Goal: Task Accomplishment & Management: Use online tool/utility

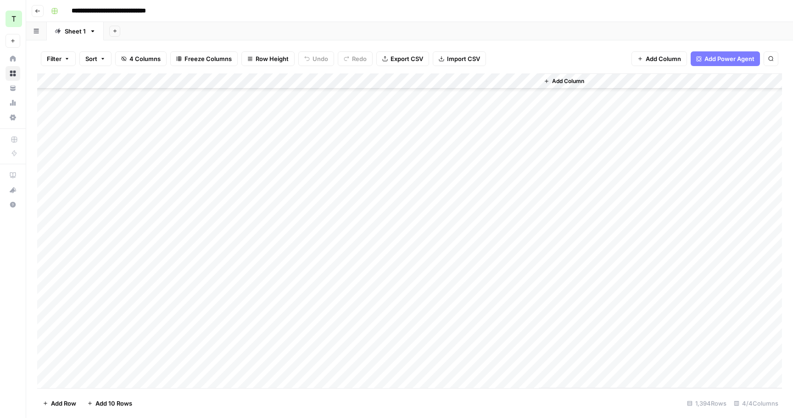
scroll to position [530, 0]
drag, startPoint x: 200, startPoint y: 78, endPoint x: 295, endPoint y: 78, distance: 94.0
click at [295, 78] on div "Add Column" at bounding box center [409, 230] width 745 height 315
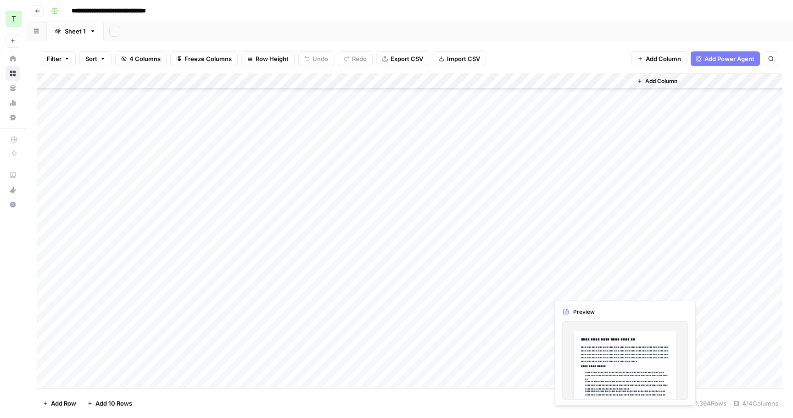
click at [566, 287] on div "Add Column" at bounding box center [409, 230] width 745 height 315
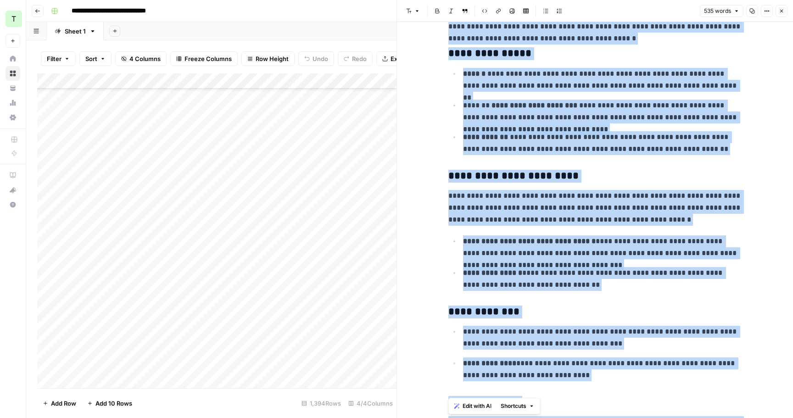
scroll to position [638, 0]
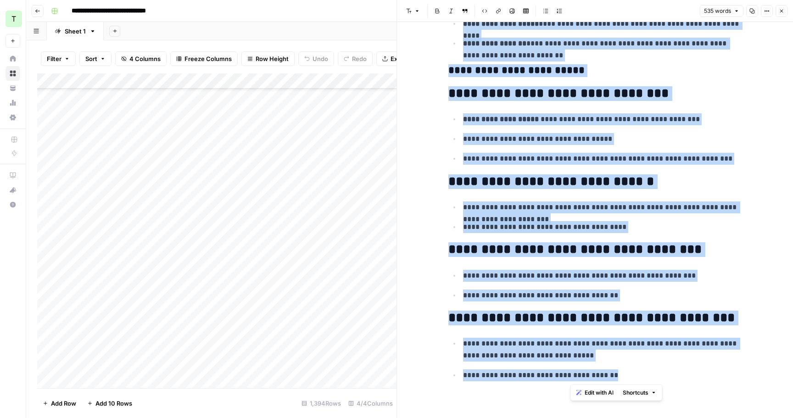
drag, startPoint x: 448, startPoint y: 51, endPoint x: 586, endPoint y: 373, distance: 350.4
copy div "**********"
click at [786, 12] on button "Close" at bounding box center [781, 11] width 12 height 12
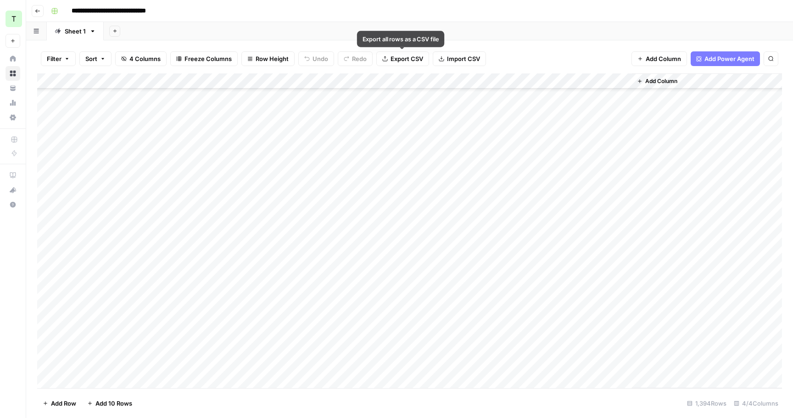
click at [411, 60] on span "Export CSV" at bounding box center [406, 58] width 33 height 9
click at [117, 29] on button "Add Sheet" at bounding box center [114, 31] width 11 height 11
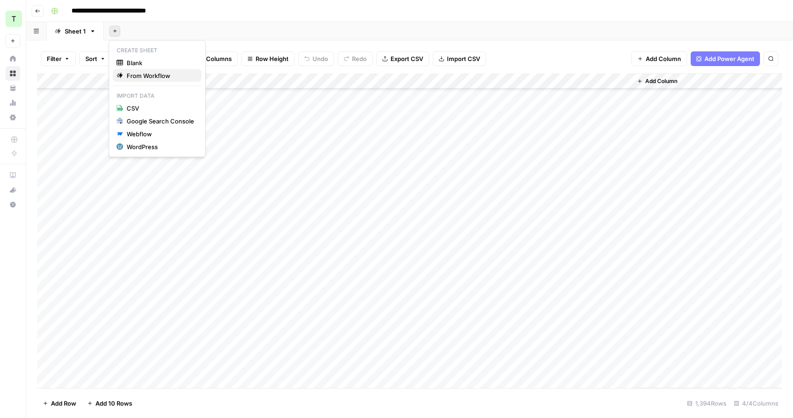
click at [175, 72] on span "From Workflow" at bounding box center [160, 75] width 67 height 9
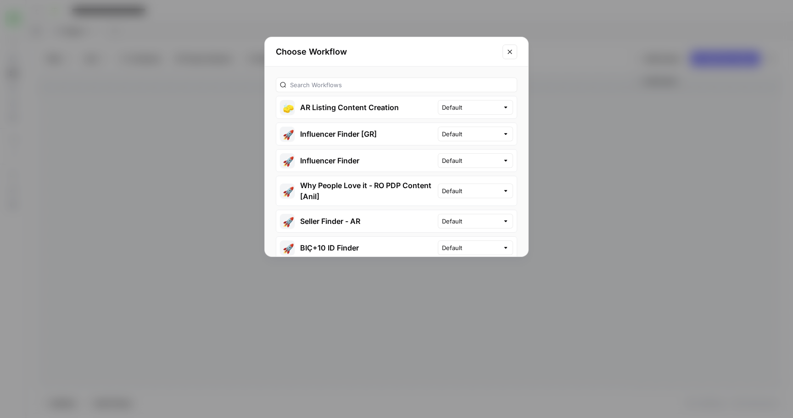
click at [368, 108] on button "🧽 AR Listing Content Creation" at bounding box center [356, 107] width 161 height 22
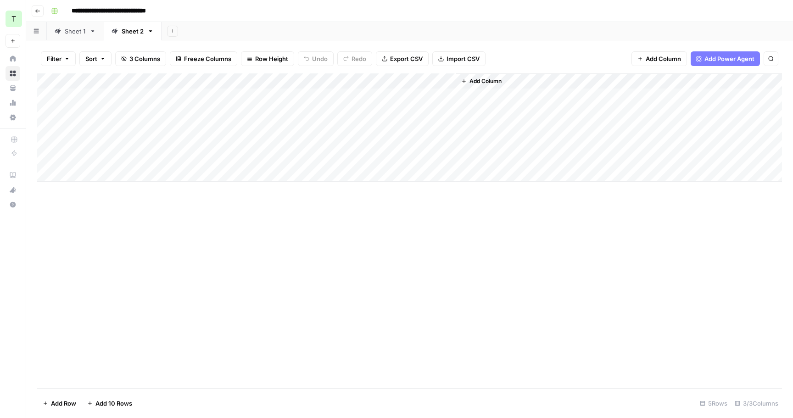
drag, startPoint x: 228, startPoint y: 80, endPoint x: 113, endPoint y: 79, distance: 115.6
click at [113, 79] on div "Add Column" at bounding box center [409, 127] width 745 height 108
click at [119, 92] on div "Add Column" at bounding box center [409, 127] width 745 height 108
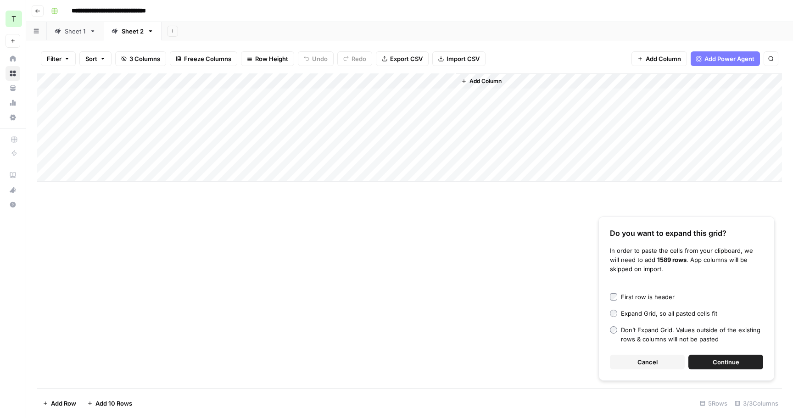
click at [654, 293] on div "First row is header" at bounding box center [648, 296] width 54 height 9
click at [723, 366] on span "Continue" at bounding box center [725, 361] width 27 height 9
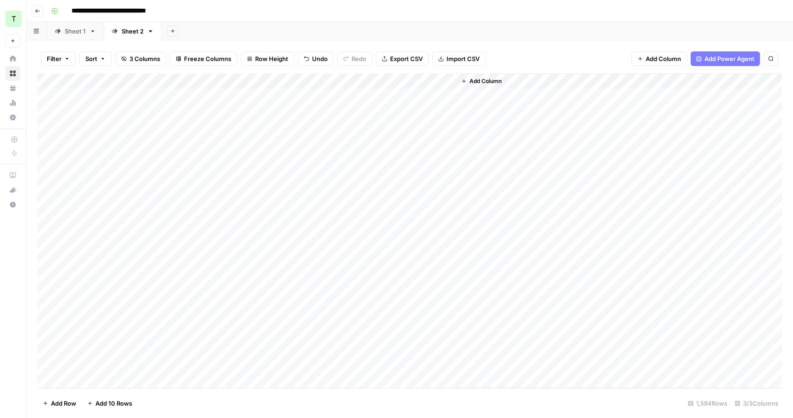
click at [450, 82] on div "Add Column" at bounding box center [409, 230] width 745 height 315
click at [477, 150] on span "First 10 Rows" at bounding box center [480, 147] width 58 height 9
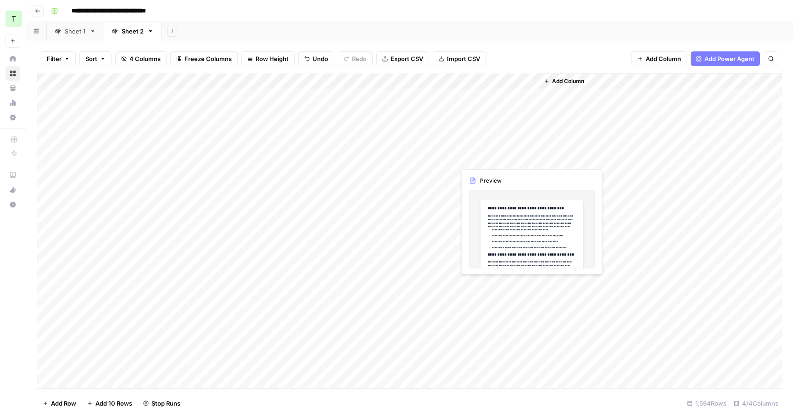
click at [489, 160] on div "Add Column" at bounding box center [409, 230] width 745 height 315
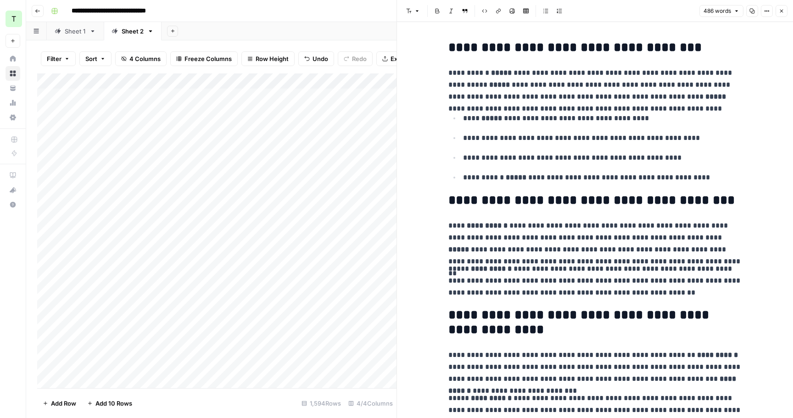
copy div "**********"
click at [529, 82] on p "**********" at bounding box center [595, 85] width 294 height 36
copy div "**********"
click at [385, 207] on div "Add Column" at bounding box center [216, 230] width 359 height 315
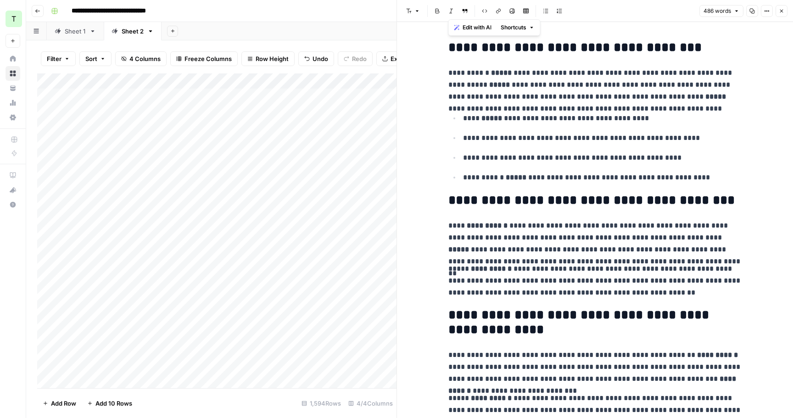
click at [379, 207] on div "Add Column" at bounding box center [216, 230] width 359 height 315
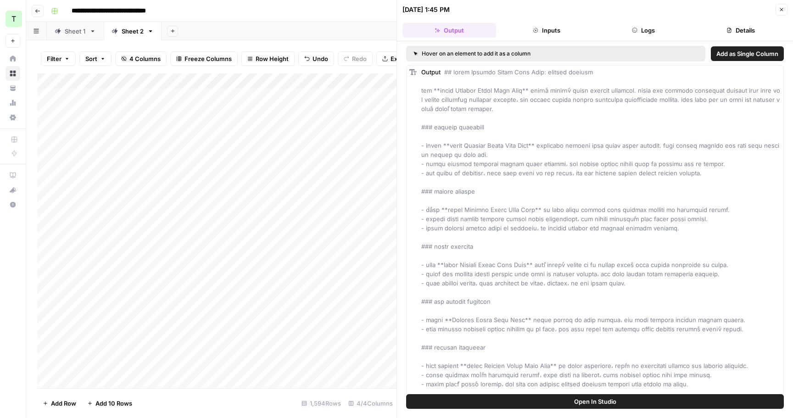
click at [784, 12] on button "Close" at bounding box center [781, 10] width 12 height 12
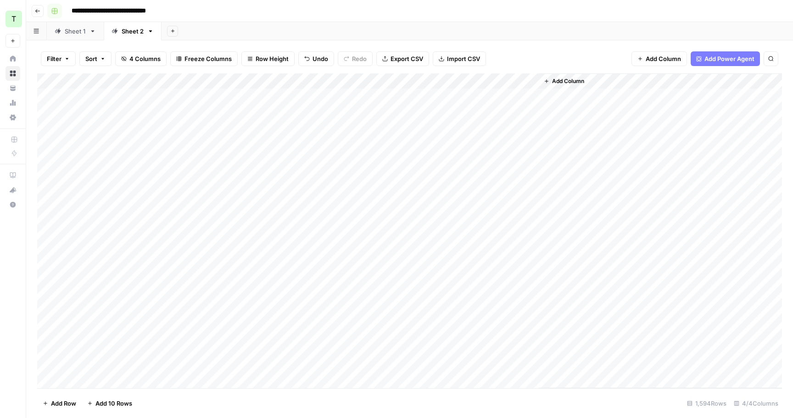
click at [52, 11] on rect "button" at bounding box center [55, 11] width 6 height 6
click at [38, 35] on button "button" at bounding box center [36, 31] width 21 height 18
click at [37, 32] on icon "button" at bounding box center [36, 30] width 6 height 5
click at [150, 12] on input "**********" at bounding box center [121, 11] width 109 height 15
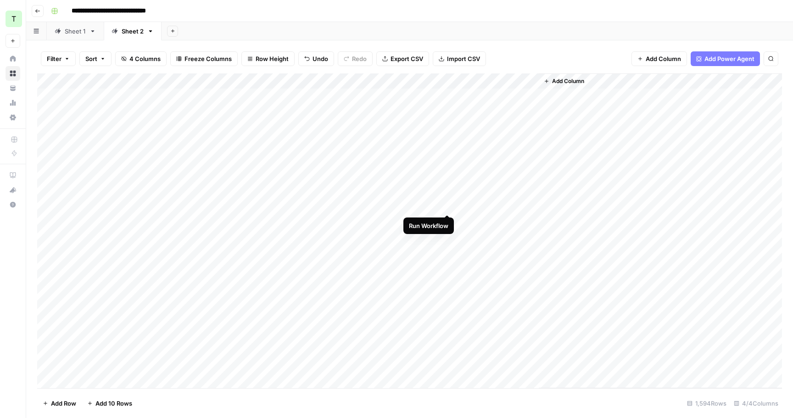
click at [445, 205] on div "Add Column" at bounding box center [409, 230] width 745 height 315
click at [448, 159] on div "Add Column" at bounding box center [409, 230] width 745 height 315
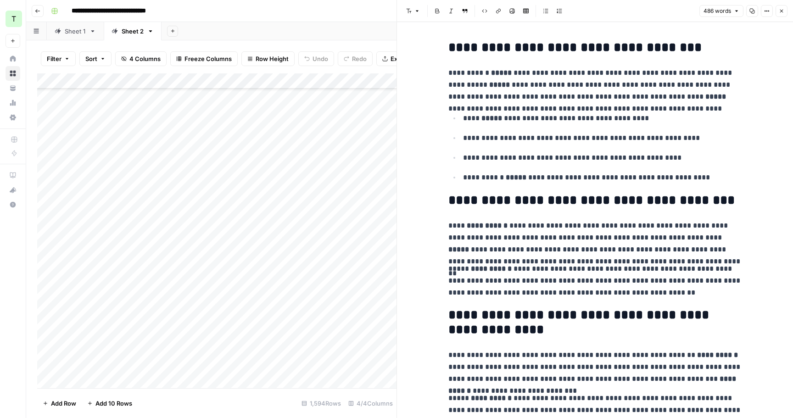
click at [38, 11] on icon "button" at bounding box center [38, 11] width 6 height 6
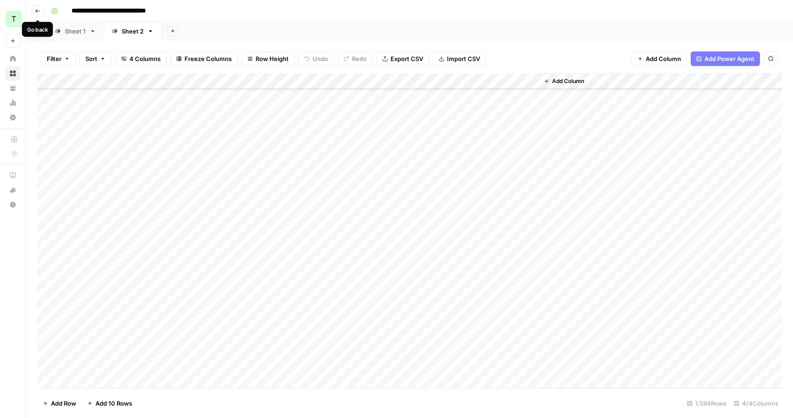
click at [33, 9] on button "Go back" at bounding box center [38, 11] width 12 height 12
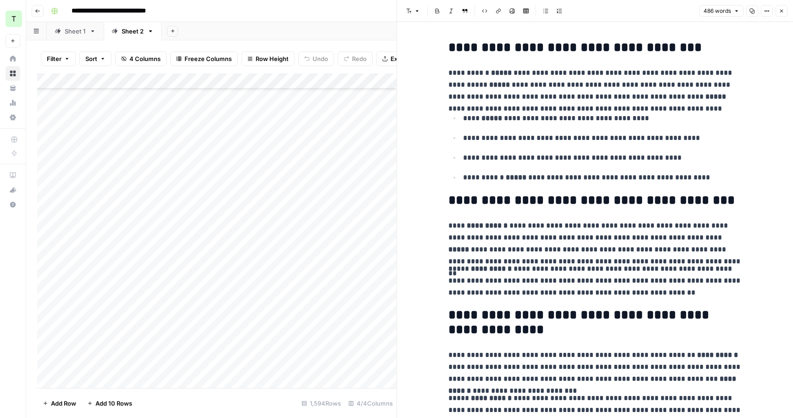
click at [33, 9] on button "Go back" at bounding box center [38, 11] width 12 height 12
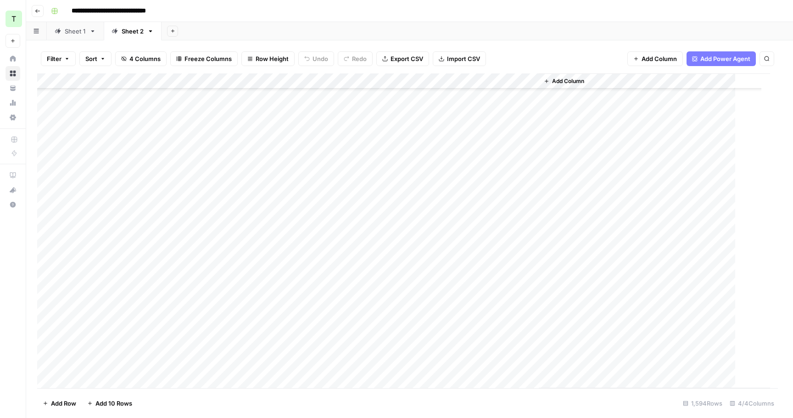
click at [33, 9] on button "Go back" at bounding box center [38, 11] width 12 height 12
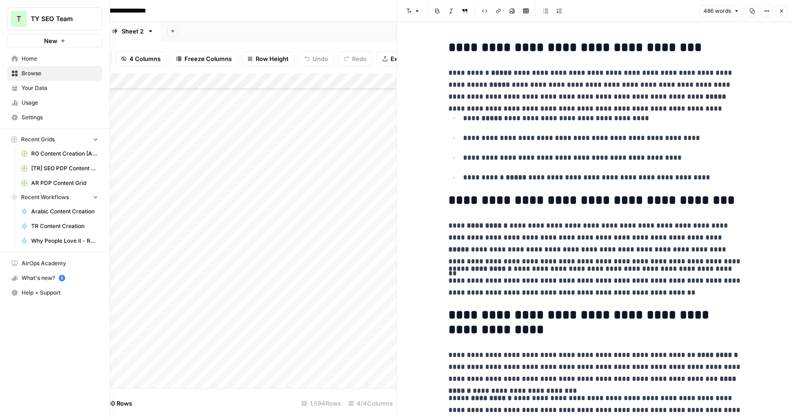
click at [67, 214] on span "Arabic Content Creation" at bounding box center [64, 211] width 67 height 8
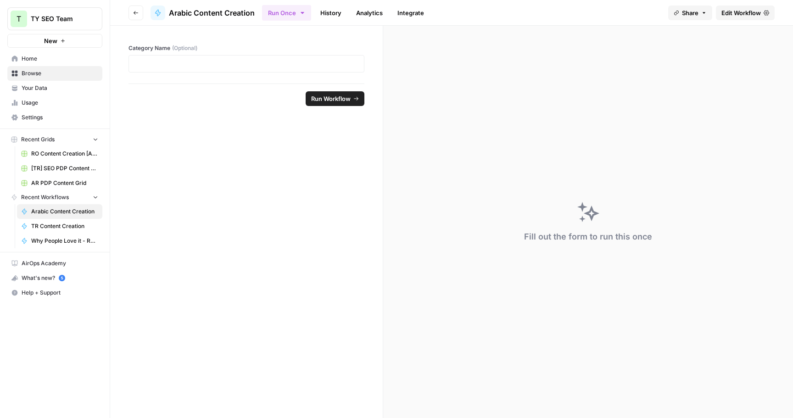
click at [758, 11] on span "Edit Workflow" at bounding box center [740, 12] width 39 height 9
click at [136, 10] on button "Go back" at bounding box center [135, 13] width 15 height 15
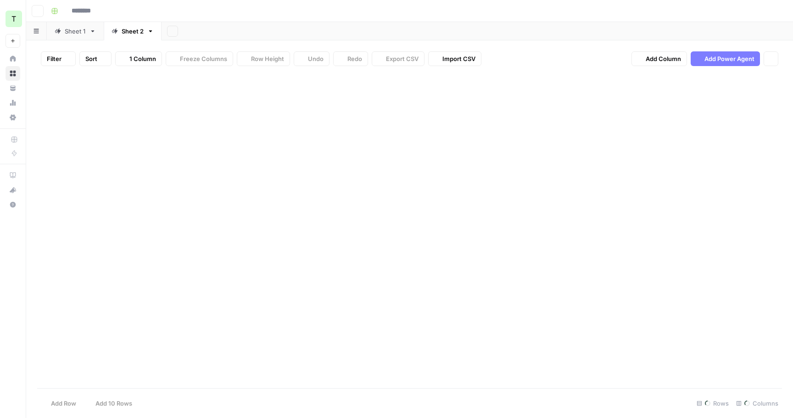
type input "**********"
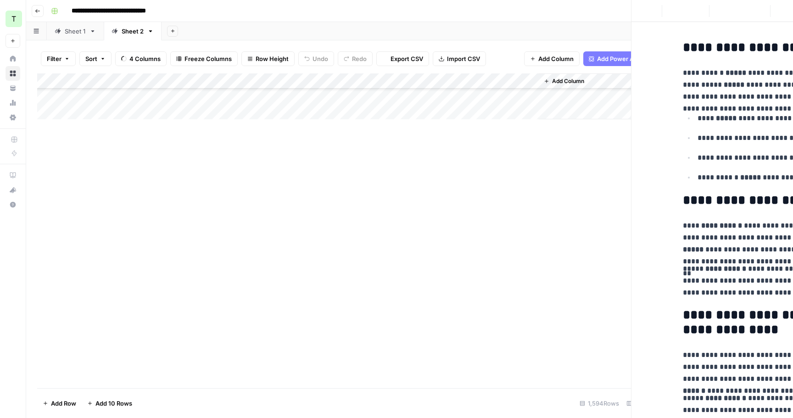
scroll to position [47, 0]
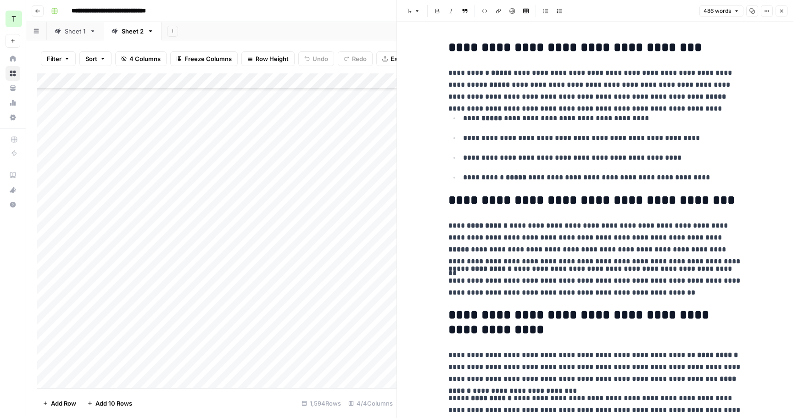
click at [40, 11] on span "Go back" at bounding box center [40, 11] width 0 height 0
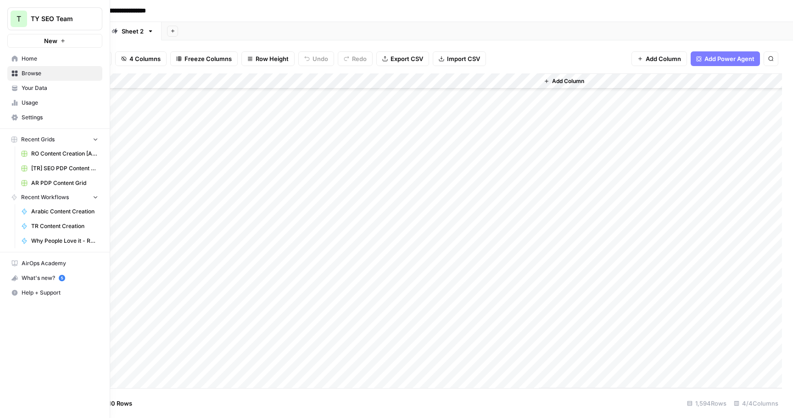
click at [34, 76] on span "Browse" at bounding box center [60, 73] width 77 height 8
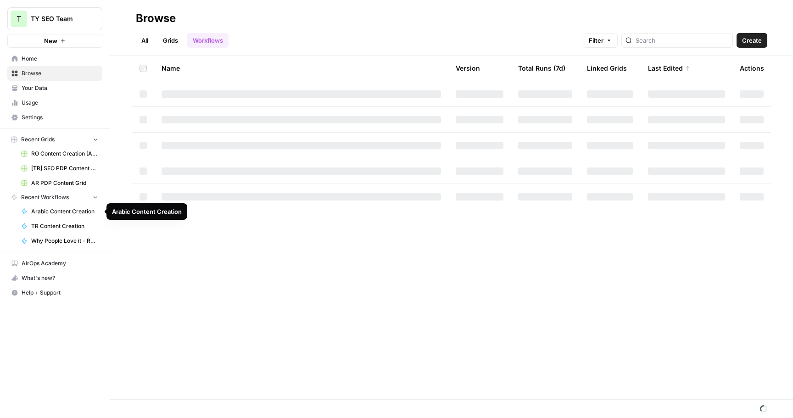
click at [92, 210] on span "Arabic Content Creation" at bounding box center [64, 211] width 67 height 8
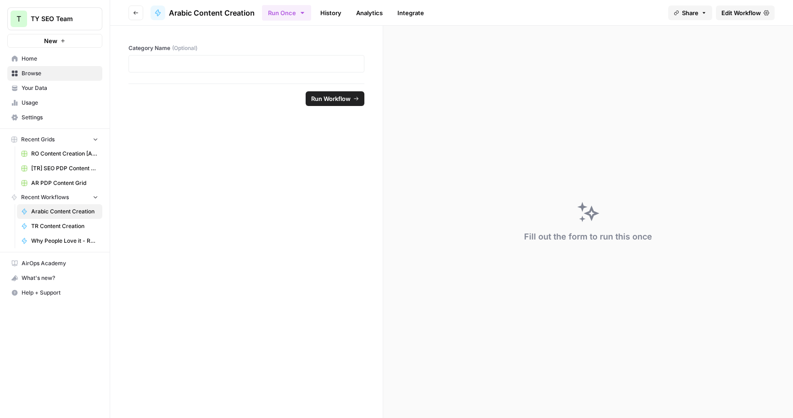
click at [749, 17] on span "Edit Workflow" at bounding box center [740, 12] width 39 height 9
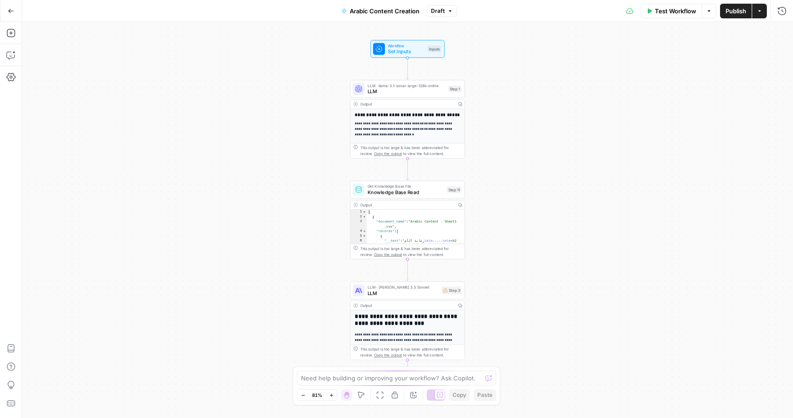
click at [388, 11] on span "Arabic Content Creation" at bounding box center [385, 10] width 70 height 9
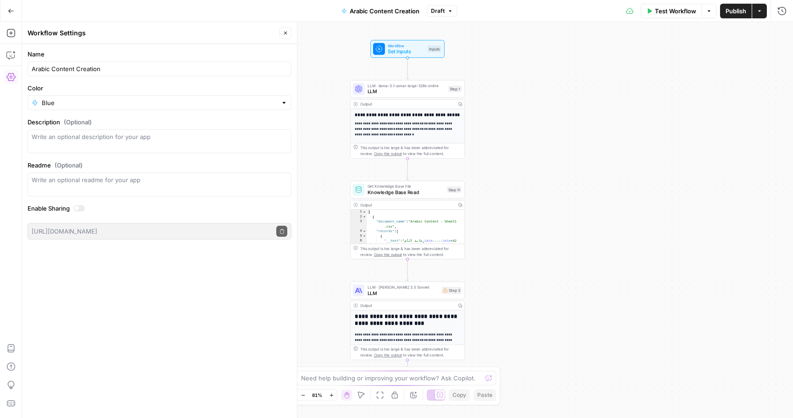
click at [108, 61] on div "Arabic Content Creation" at bounding box center [160, 68] width 264 height 15
type input "OLDDDDD -Arabic Content Creation"
click at [315, 64] on div "**********" at bounding box center [407, 220] width 771 height 396
click at [10, 3] on button "Go Back" at bounding box center [11, 11] width 17 height 17
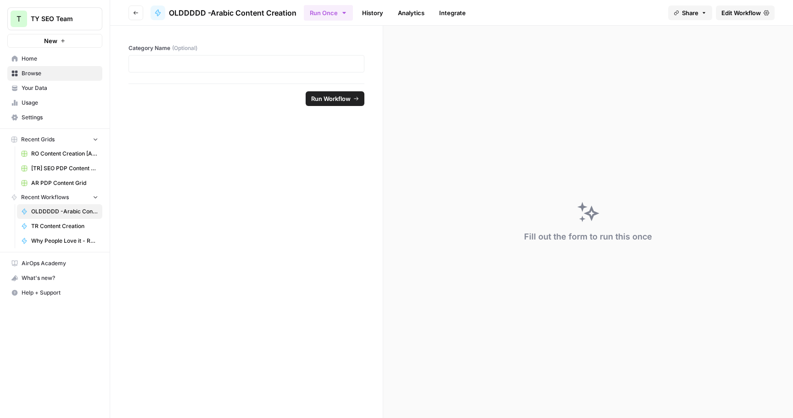
click at [10, 7] on button "T TY SEO Team" at bounding box center [54, 18] width 95 height 23
click at [182, 209] on form "Category Name (Optional) Run Workflow" at bounding box center [246, 222] width 273 height 392
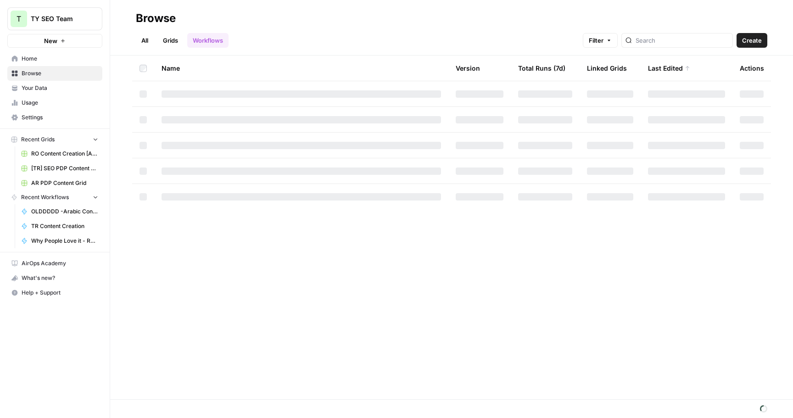
click at [208, 40] on link "Workflows" at bounding box center [207, 40] width 41 height 15
click at [292, 242] on div "Name Version Total Runs (7d) Linked Grids Last Edited Actions" at bounding box center [451, 228] width 683 height 344
click at [142, 38] on link "All" at bounding box center [145, 40] width 18 height 15
click at [699, 44] on div at bounding box center [668, 40] width 111 height 15
click at [34, 62] on span "Home" at bounding box center [60, 59] width 77 height 8
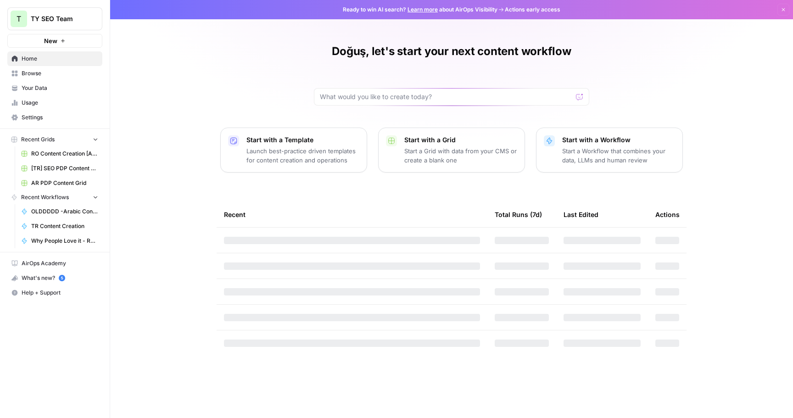
click at [50, 76] on span "Browse" at bounding box center [60, 73] width 77 height 8
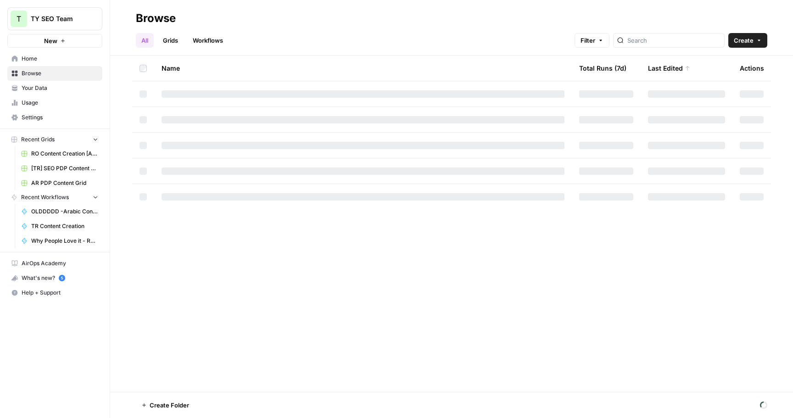
click at [595, 42] on span "Filter" at bounding box center [587, 40] width 15 height 9
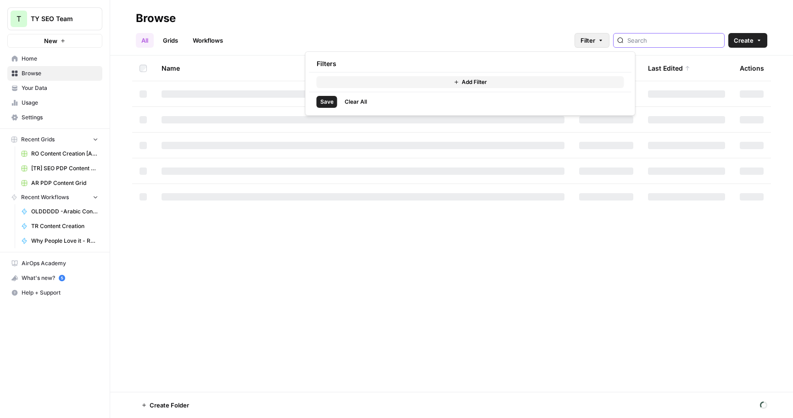
click at [668, 42] on input "search" at bounding box center [673, 40] width 93 height 9
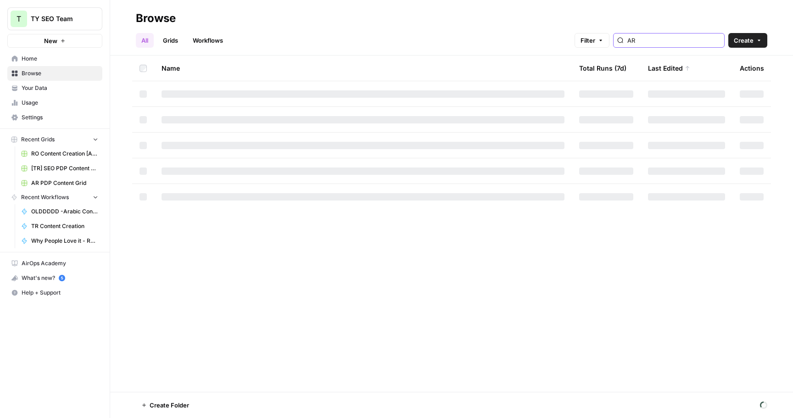
type input "A"
click at [200, 42] on link "Workflows" at bounding box center [207, 40] width 41 height 15
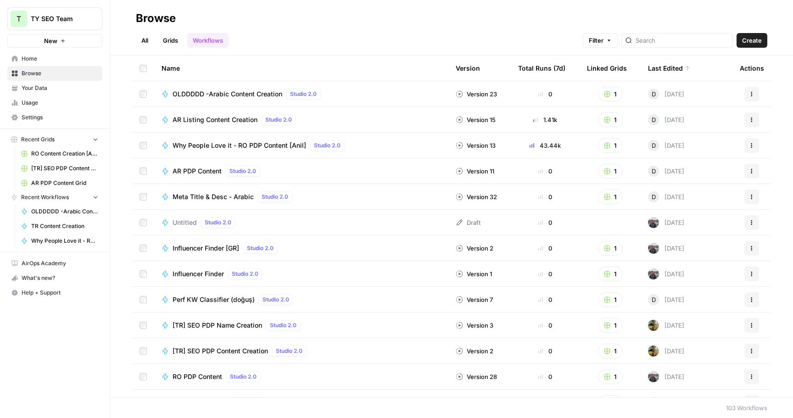
click at [236, 122] on span "AR Listing Content Creation" at bounding box center [214, 119] width 85 height 9
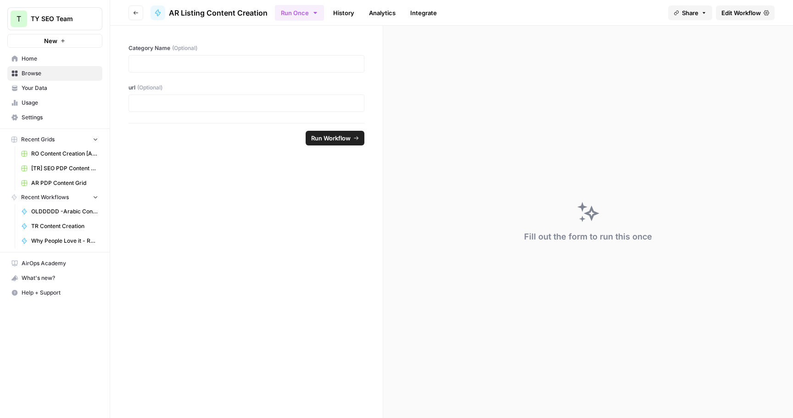
click at [751, 16] on span "Edit Workflow" at bounding box center [740, 12] width 39 height 9
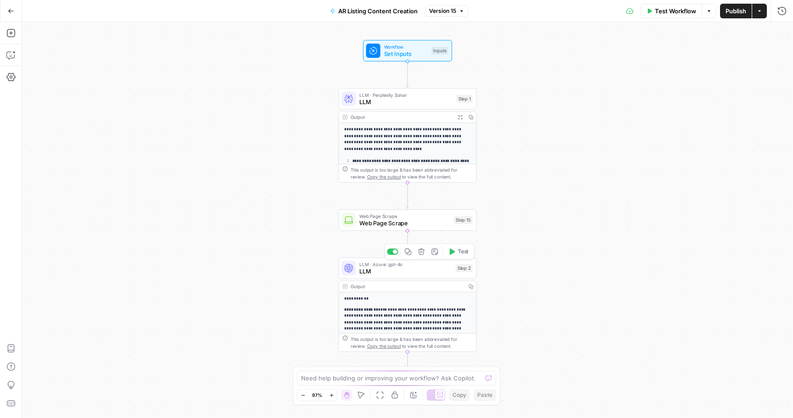
click at [414, 273] on span "LLM" at bounding box center [405, 271] width 93 height 9
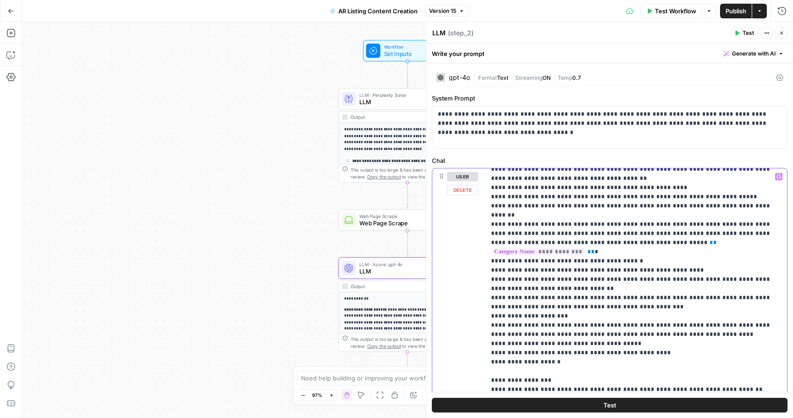
scroll to position [289, 0]
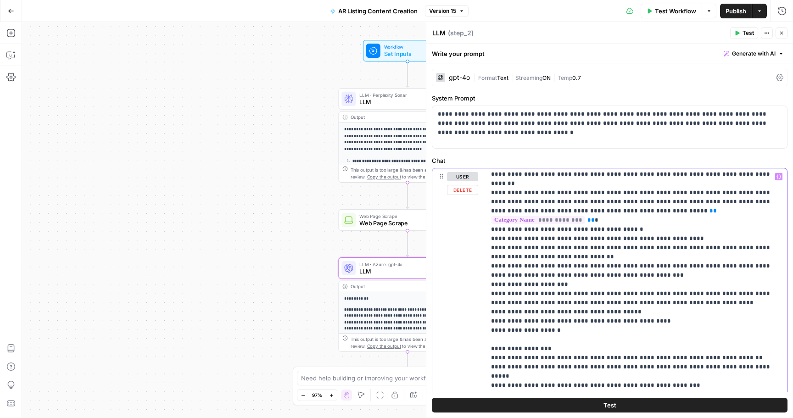
scroll to position [323, 0]
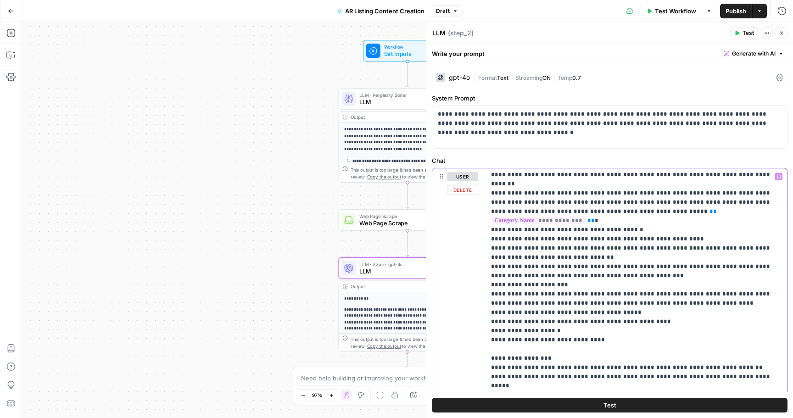
click at [779, 177] on icon "button" at bounding box center [778, 176] width 5 height 5
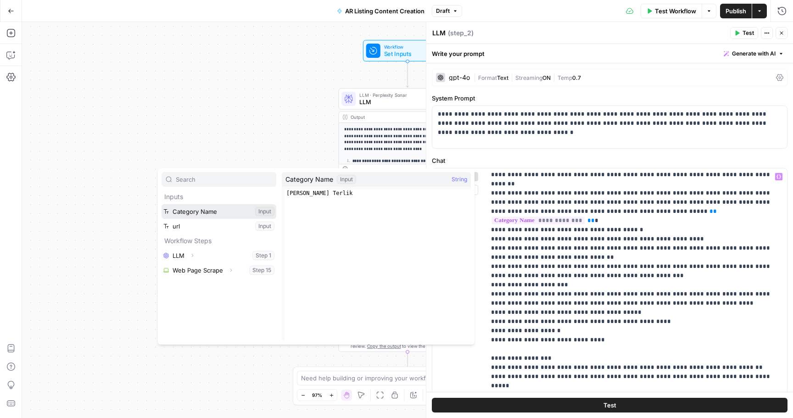
click at [232, 212] on button "Select variable Category Name" at bounding box center [218, 211] width 115 height 15
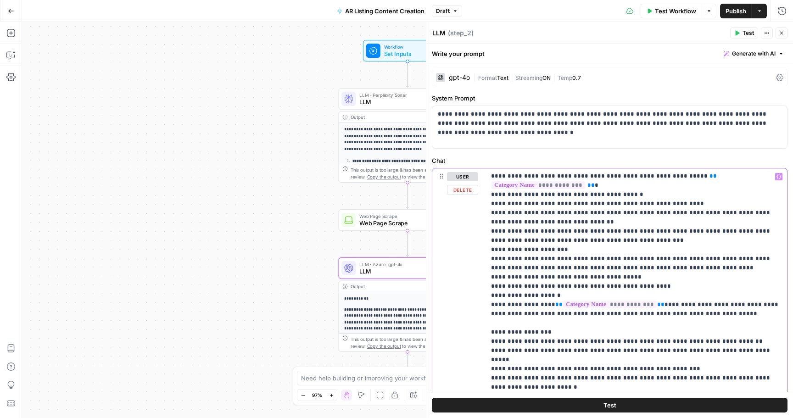
click at [698, 281] on p "**********" at bounding box center [636, 415] width 290 height 1202
click at [698, 285] on p "**********" at bounding box center [636, 415] width 290 height 1202
click at [573, 287] on p "**********" at bounding box center [636, 415] width 290 height 1202
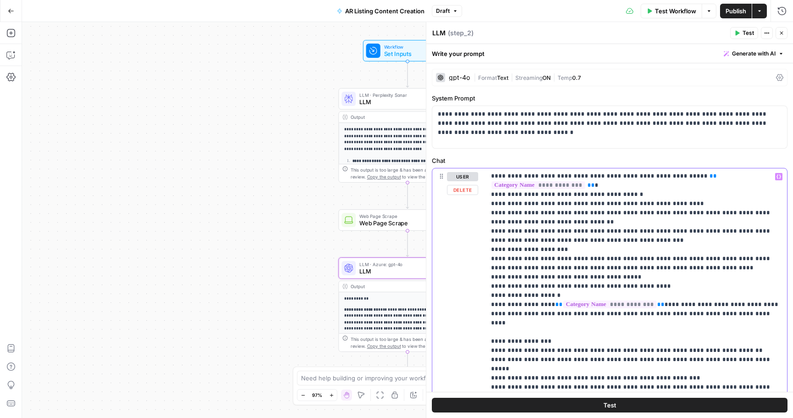
drag, startPoint x: 617, startPoint y: 284, endPoint x: 600, endPoint y: 284, distance: 16.5
click at [600, 284] on p "**********" at bounding box center [636, 415] width 290 height 1202
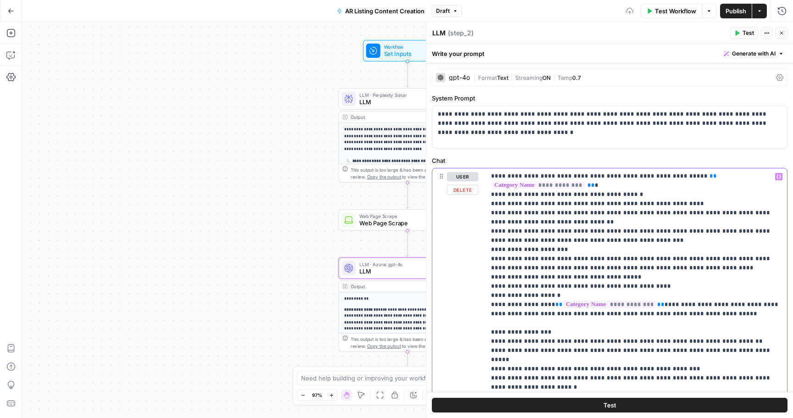
click at [640, 287] on p "**********" at bounding box center [636, 415] width 290 height 1202
click at [663, 285] on p "**********" at bounding box center [636, 415] width 290 height 1202
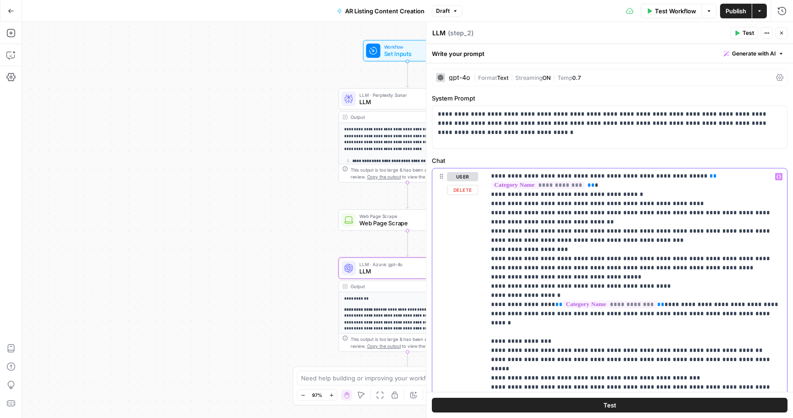
click at [734, 285] on p "**********" at bounding box center [636, 415] width 290 height 1202
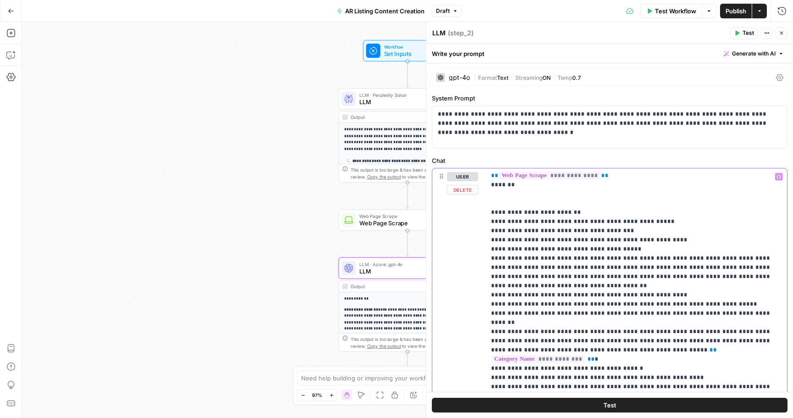
scroll to position [167, 0]
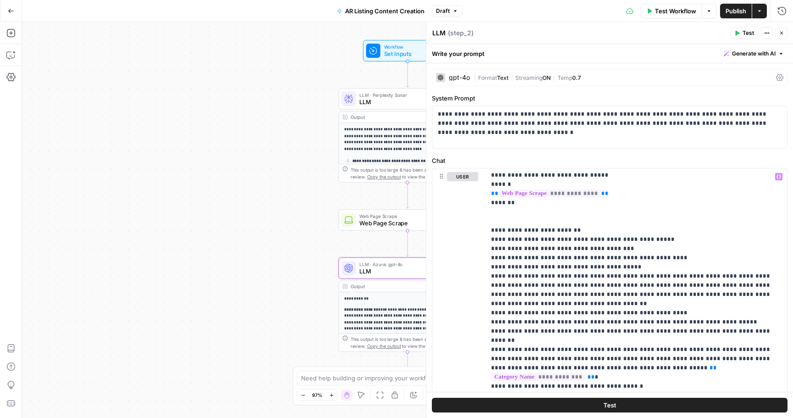
click at [740, 11] on span "Publish" at bounding box center [735, 10] width 21 height 9
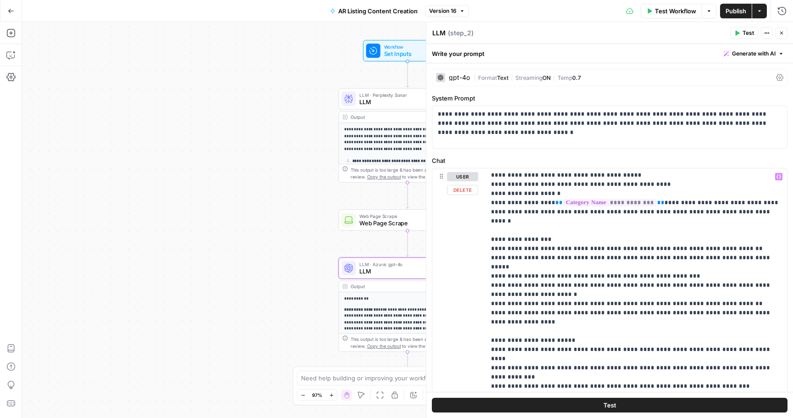
scroll to position [374, 0]
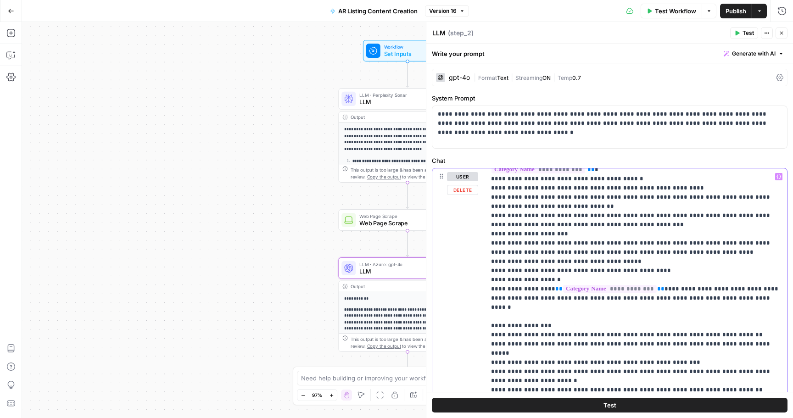
click at [768, 263] on p "**********" at bounding box center [636, 399] width 290 height 1202
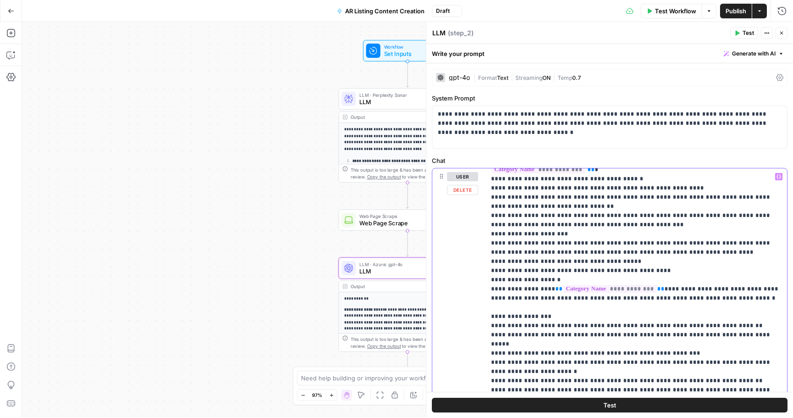
click at [739, 269] on p "**********" at bounding box center [636, 399] width 290 height 1202
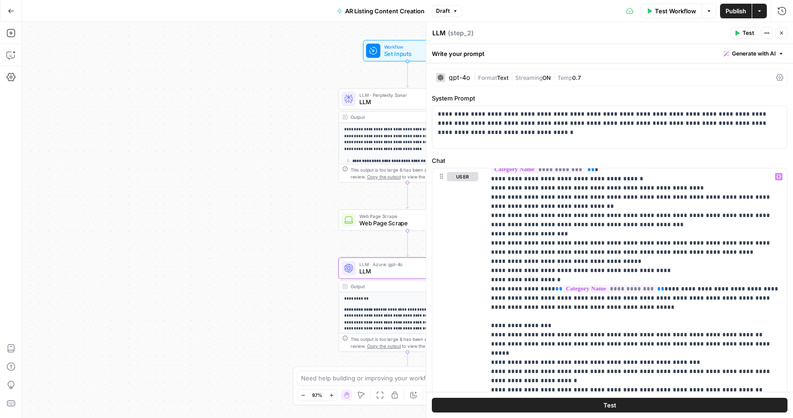
click at [737, 18] on div "Test Workflow Options Publish Actions Run History" at bounding box center [627, 11] width 331 height 22
click at [734, 15] on span "Publish" at bounding box center [735, 10] width 21 height 9
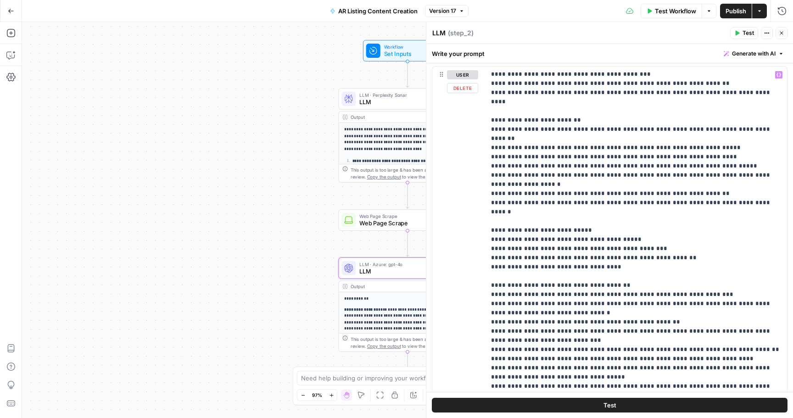
scroll to position [226, 0]
